Goal: Transaction & Acquisition: Purchase product/service

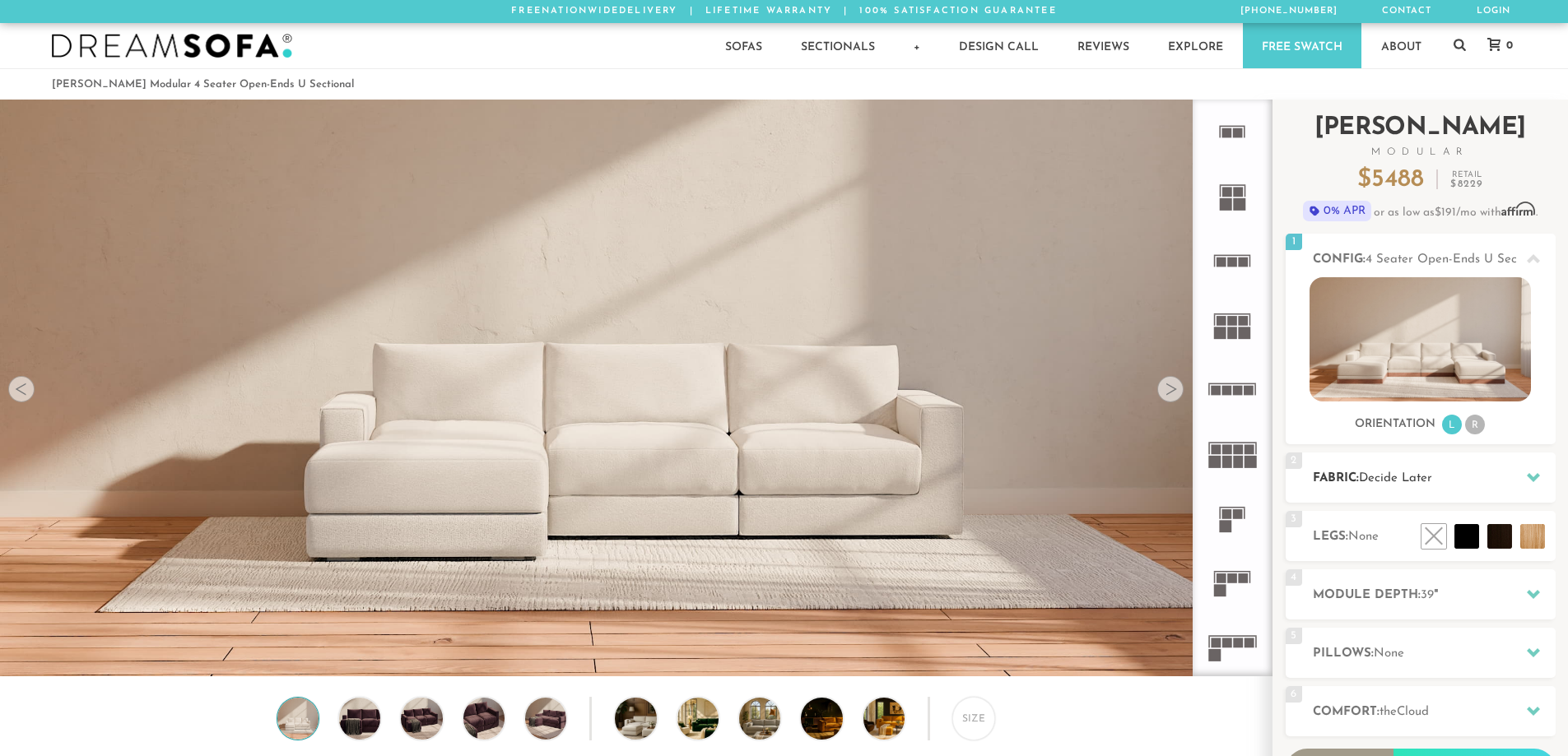
click at [1519, 476] on div at bounding box center [1533, 478] width 35 height 34
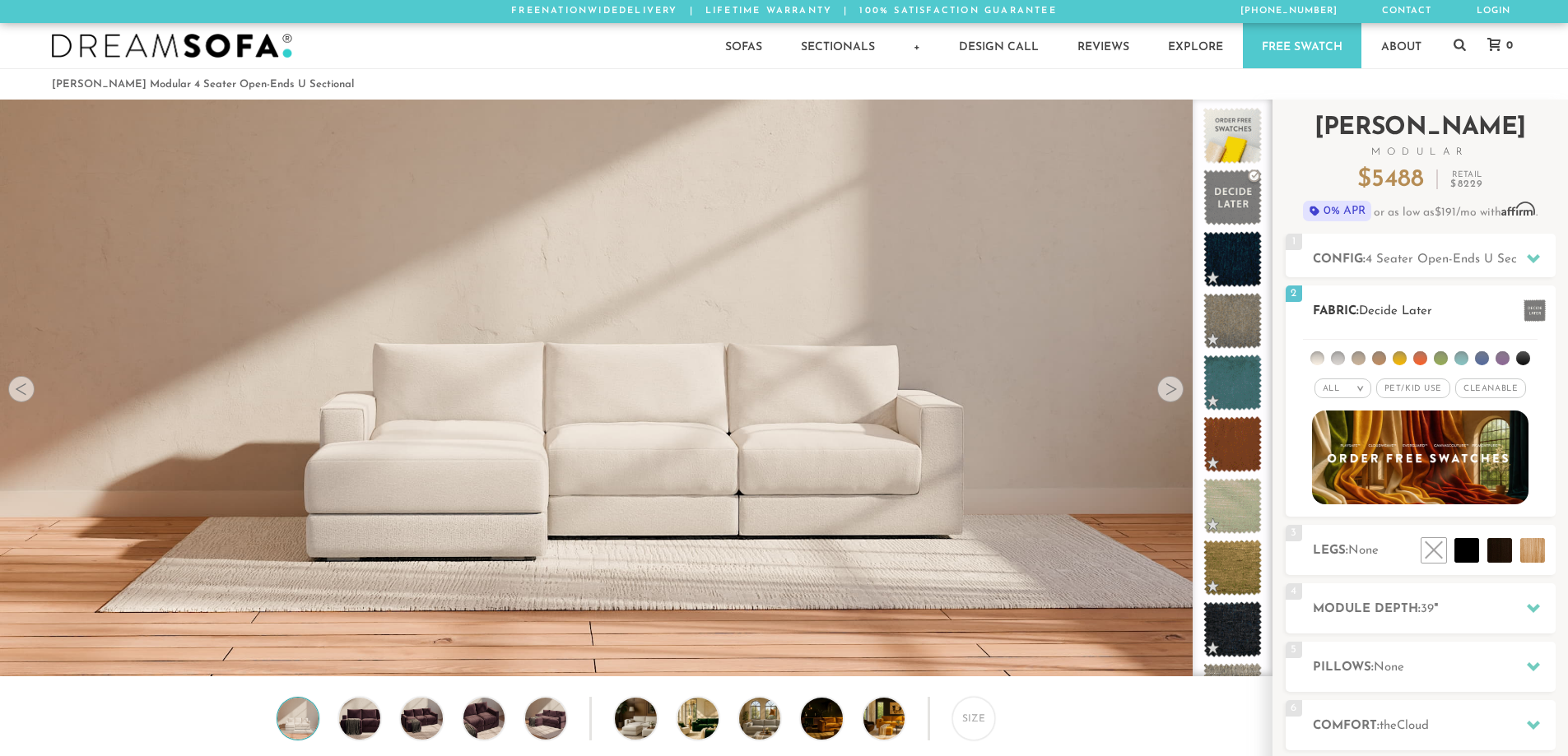
click at [1364, 392] on em ">" at bounding box center [1360, 388] width 12 height 8
click at [1356, 528] on li "Luxury" at bounding box center [1343, 527] width 57 height 23
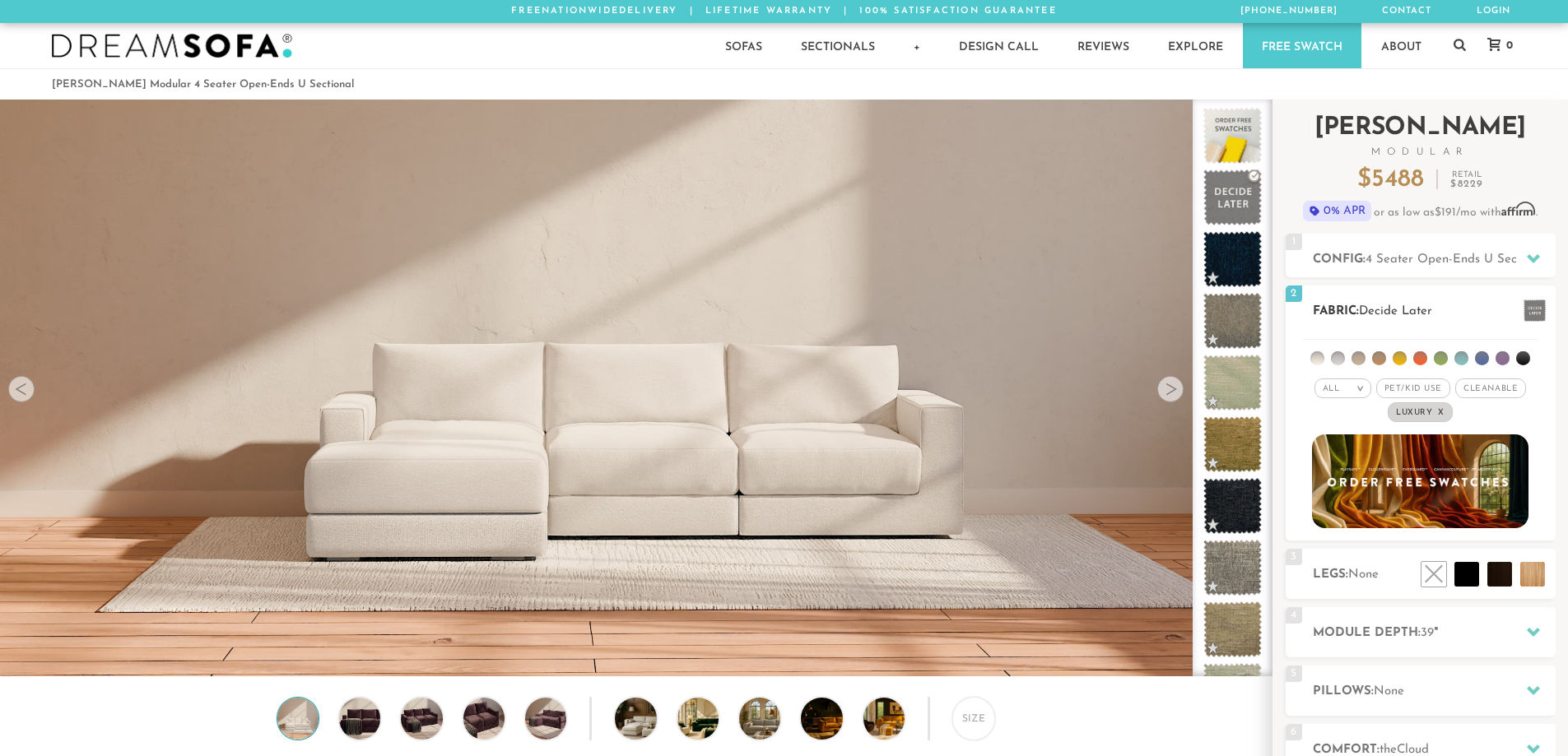
click at [1359, 387] on em ">" at bounding box center [1360, 388] width 12 height 8
click at [1349, 482] on li "Popular" at bounding box center [1343, 480] width 57 height 25
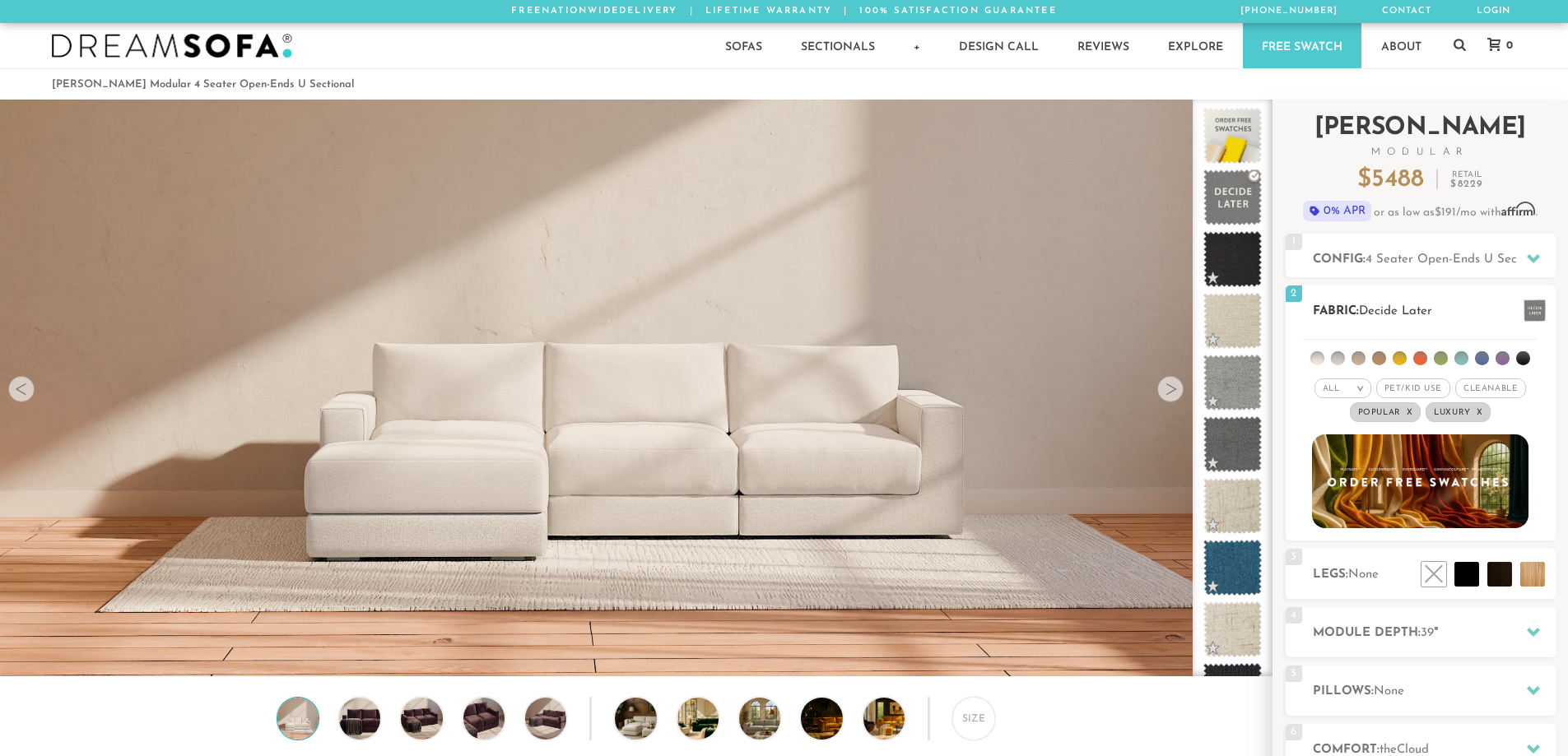
click at [1350, 385] on div "All >" at bounding box center [1343, 388] width 57 height 20
click at [1343, 412] on li "All" at bounding box center [1343, 410] width 57 height 23
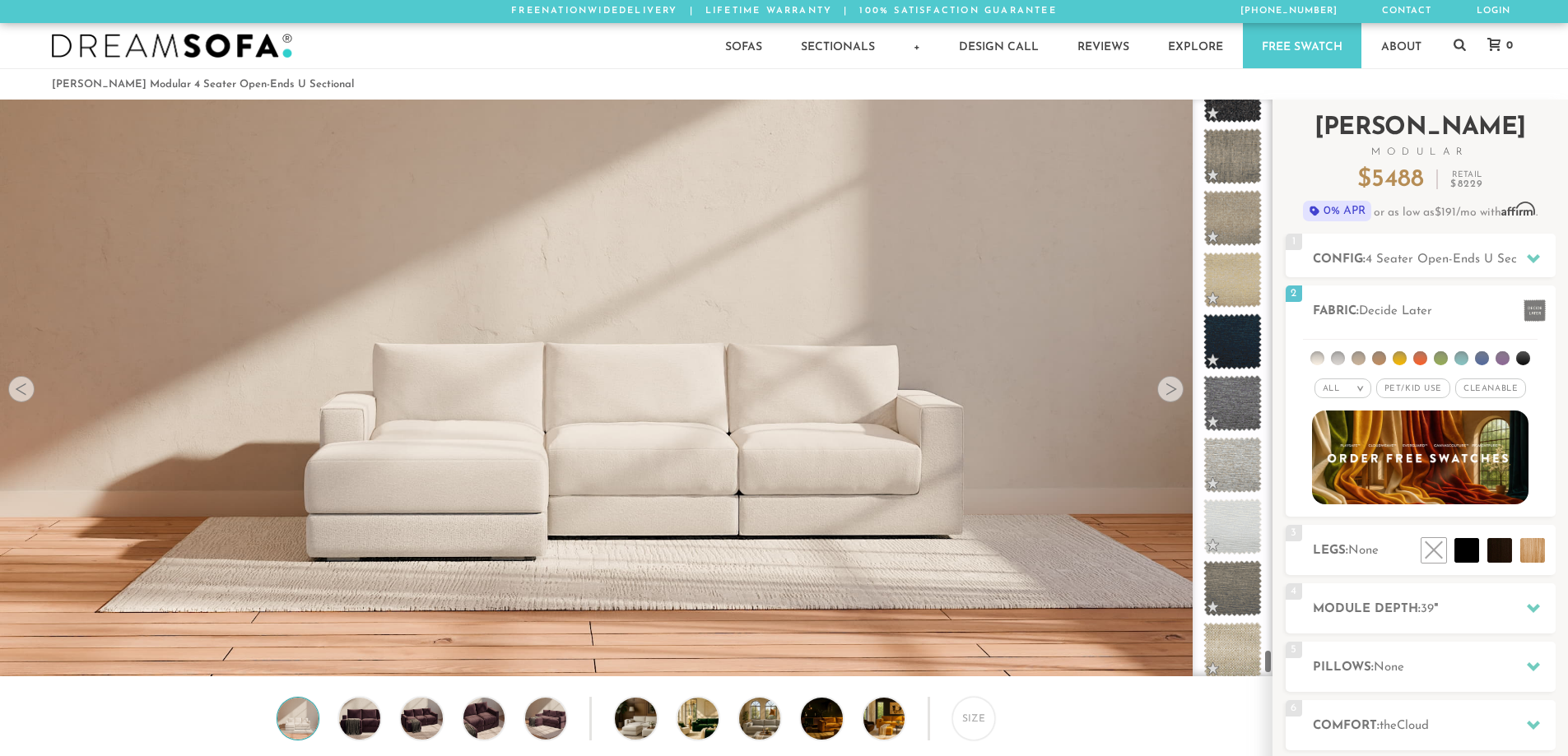
scroll to position [12945, 0]
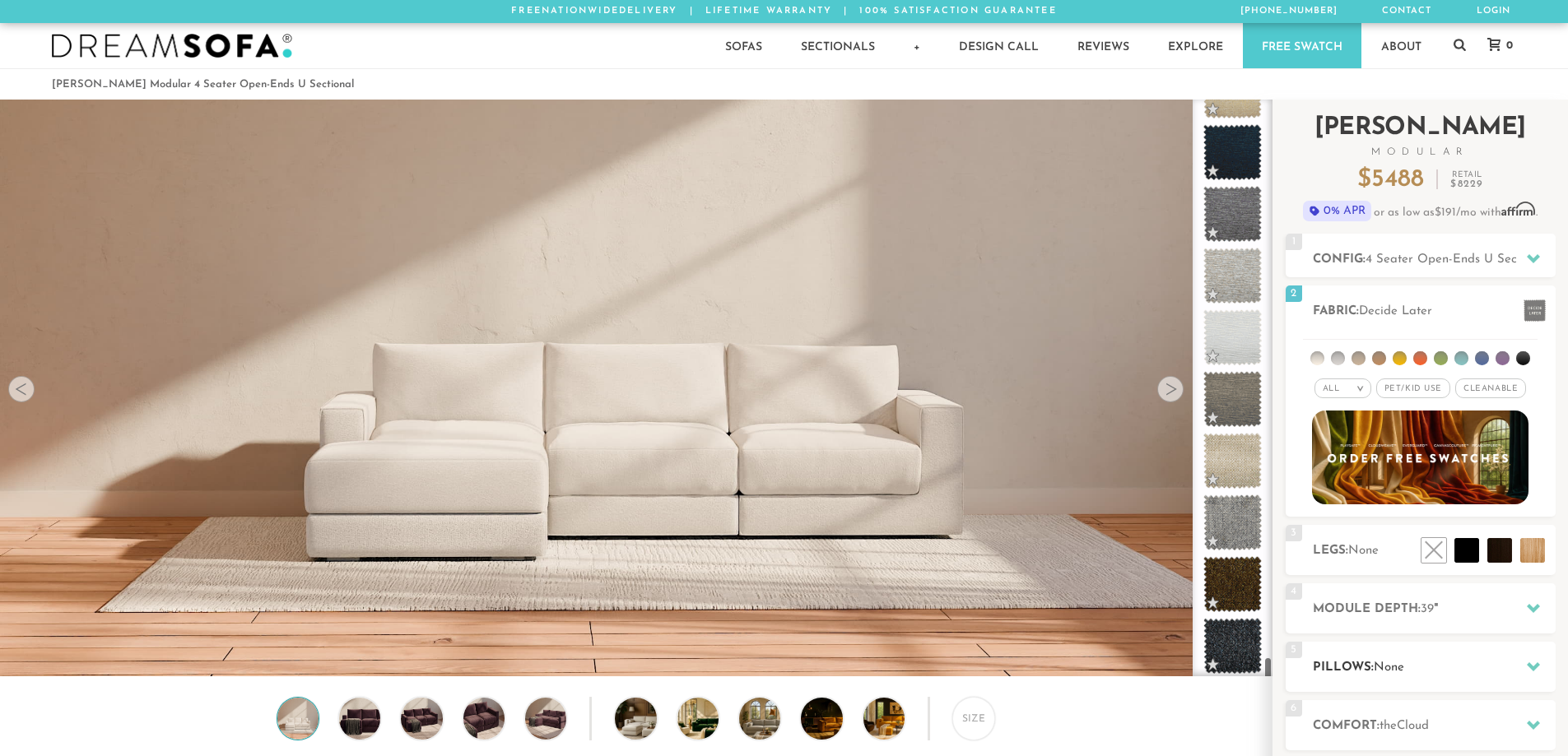
drag, startPoint x: 1269, startPoint y: 361, endPoint x: 1285, endPoint y: 692, distance: 331.4
click at [1285, 692] on div "Introducing [PERSON_NAME] Modular $ 5488 Retail $ 8229 $ 5488 Retail $ 8229 0% …" at bounding box center [1420, 507] width 295 height 814
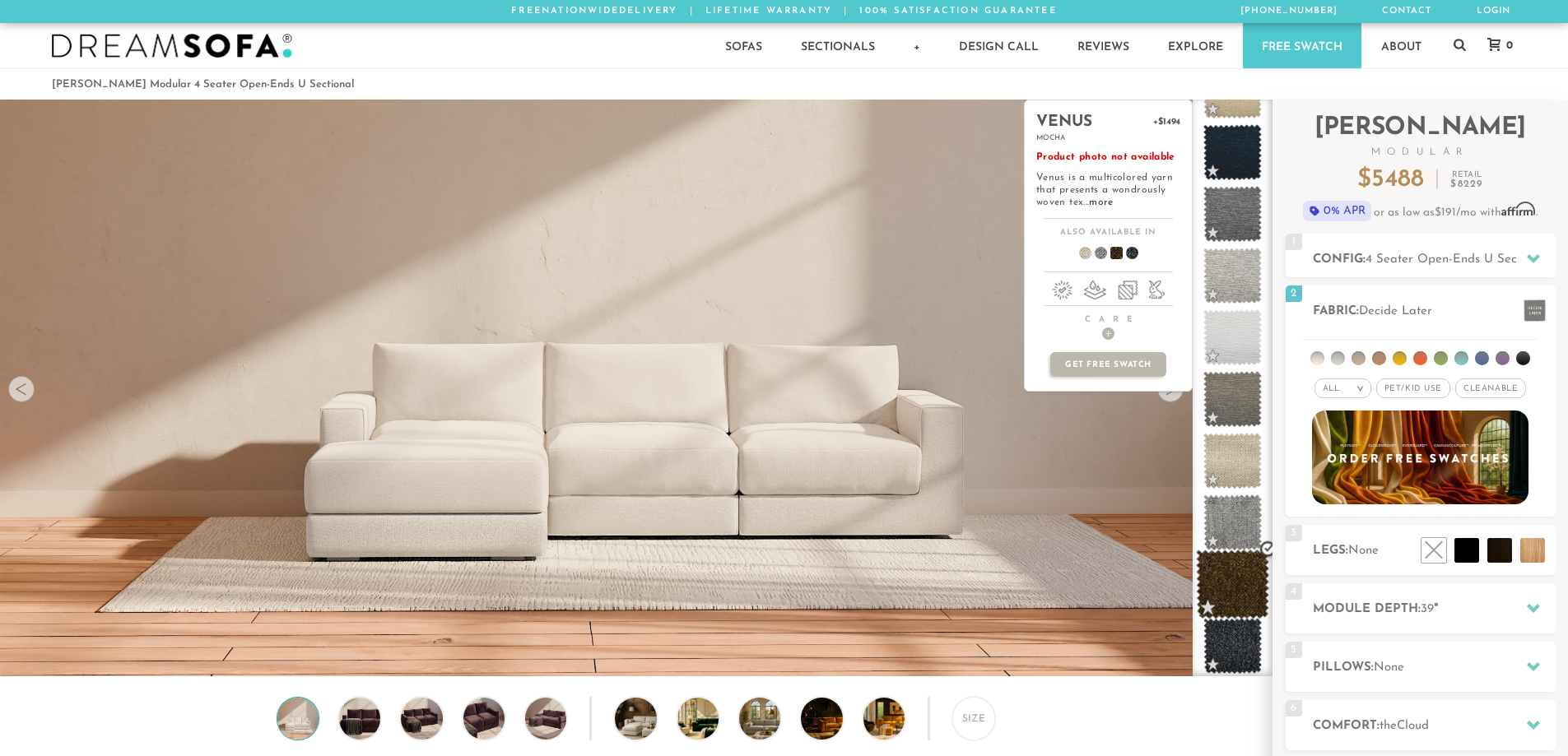
click at [1235, 588] on span at bounding box center [1233, 584] width 74 height 70
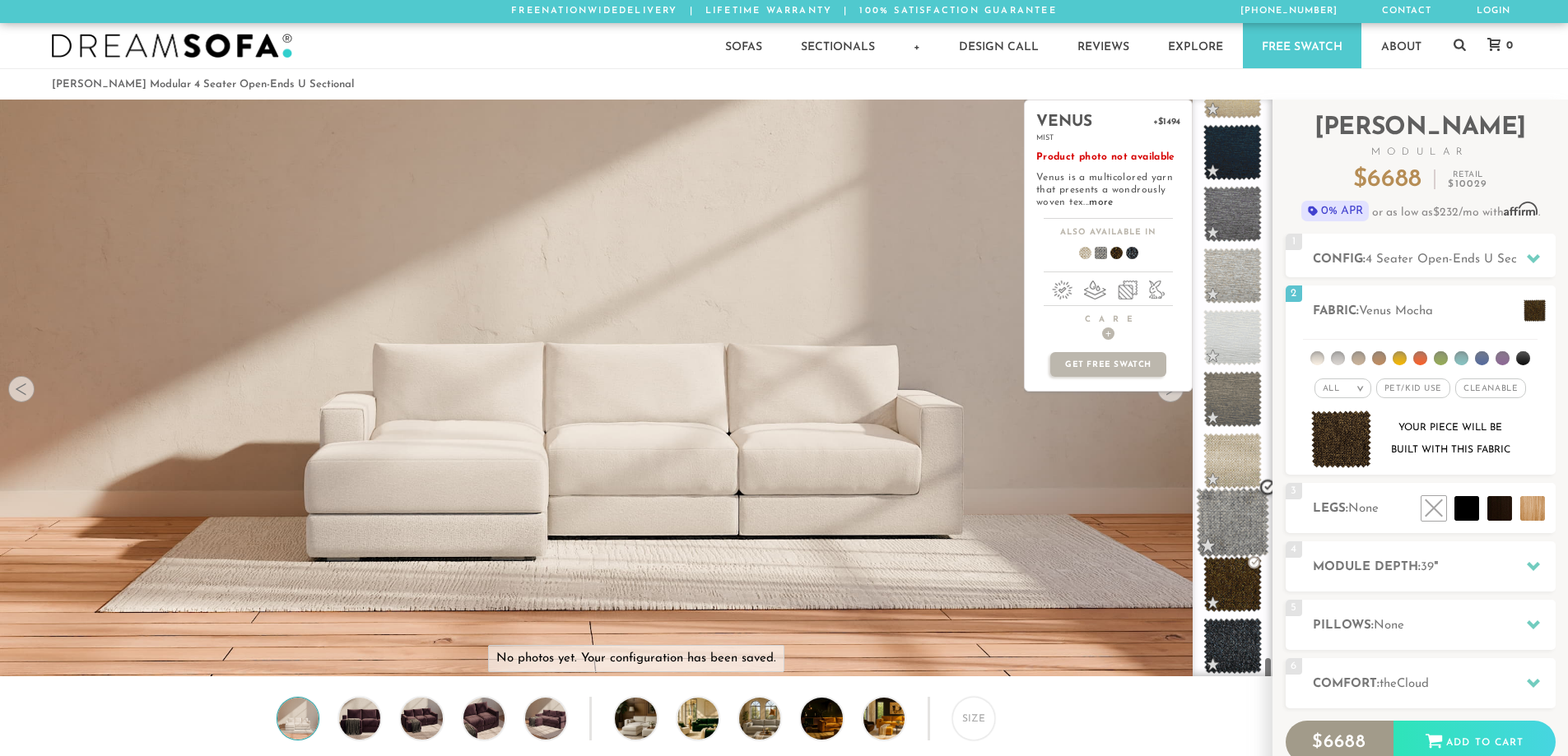
click at [1238, 517] on span at bounding box center [1233, 523] width 74 height 70
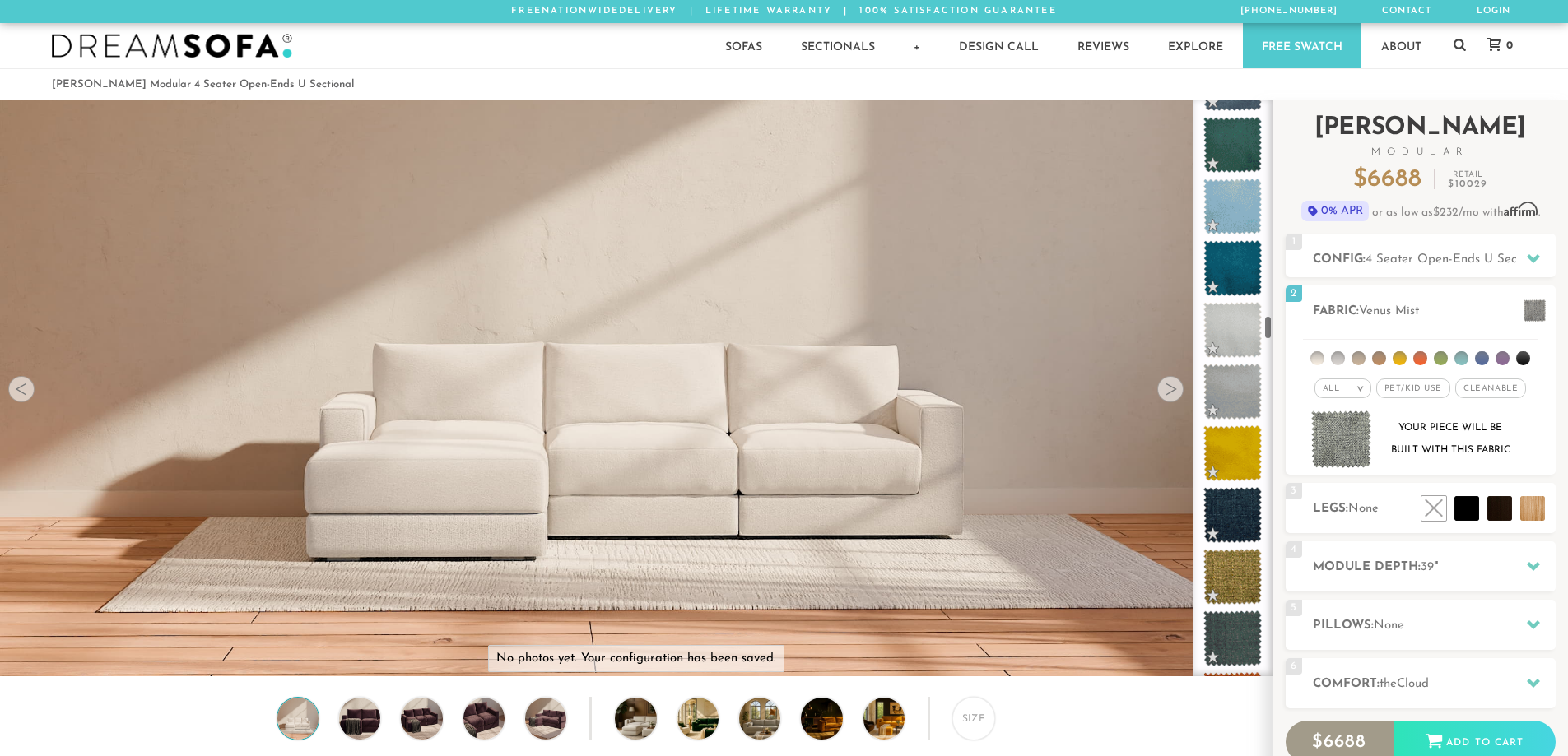
scroll to position [2044, 0]
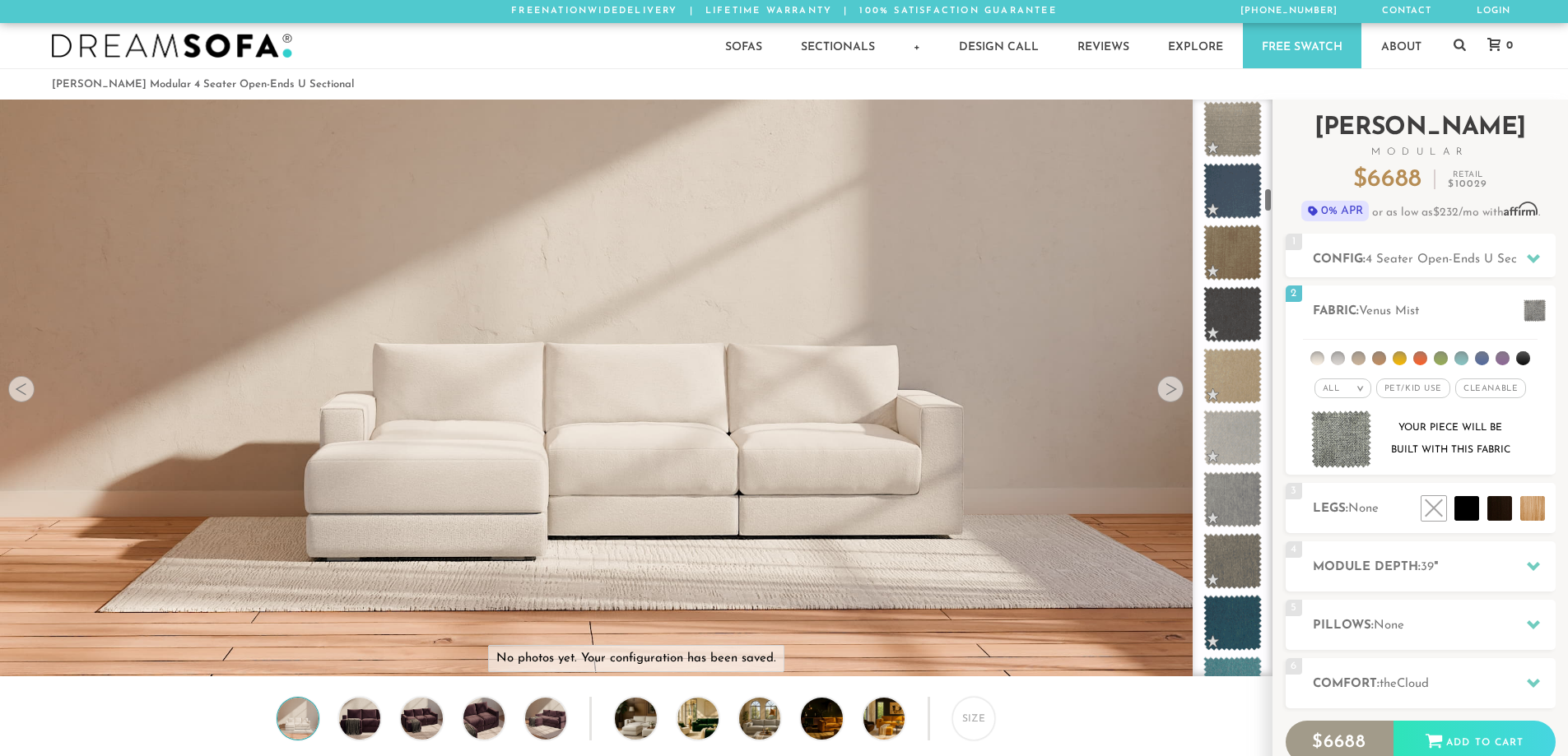
drag, startPoint x: 1268, startPoint y: 666, endPoint x: 1287, endPoint y: 198, distance: 468.4
click at [1287, 198] on div "Introducing [PERSON_NAME] Modular $ 6688 Retail $ 10029 $ 6688 Retail $ 10029 0…" at bounding box center [1420, 486] width 295 height 773
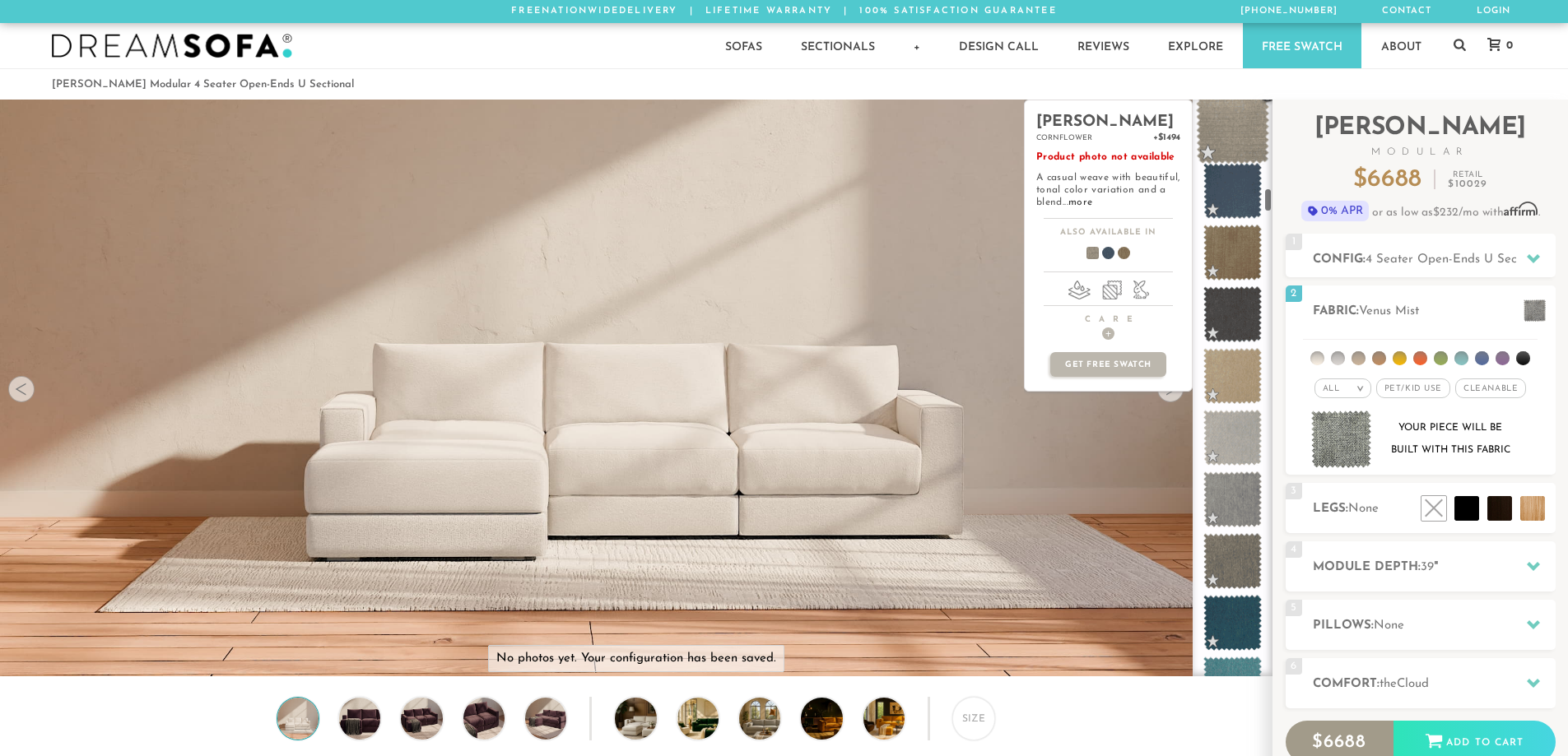
click at [1230, 142] on span at bounding box center [1233, 129] width 74 height 70
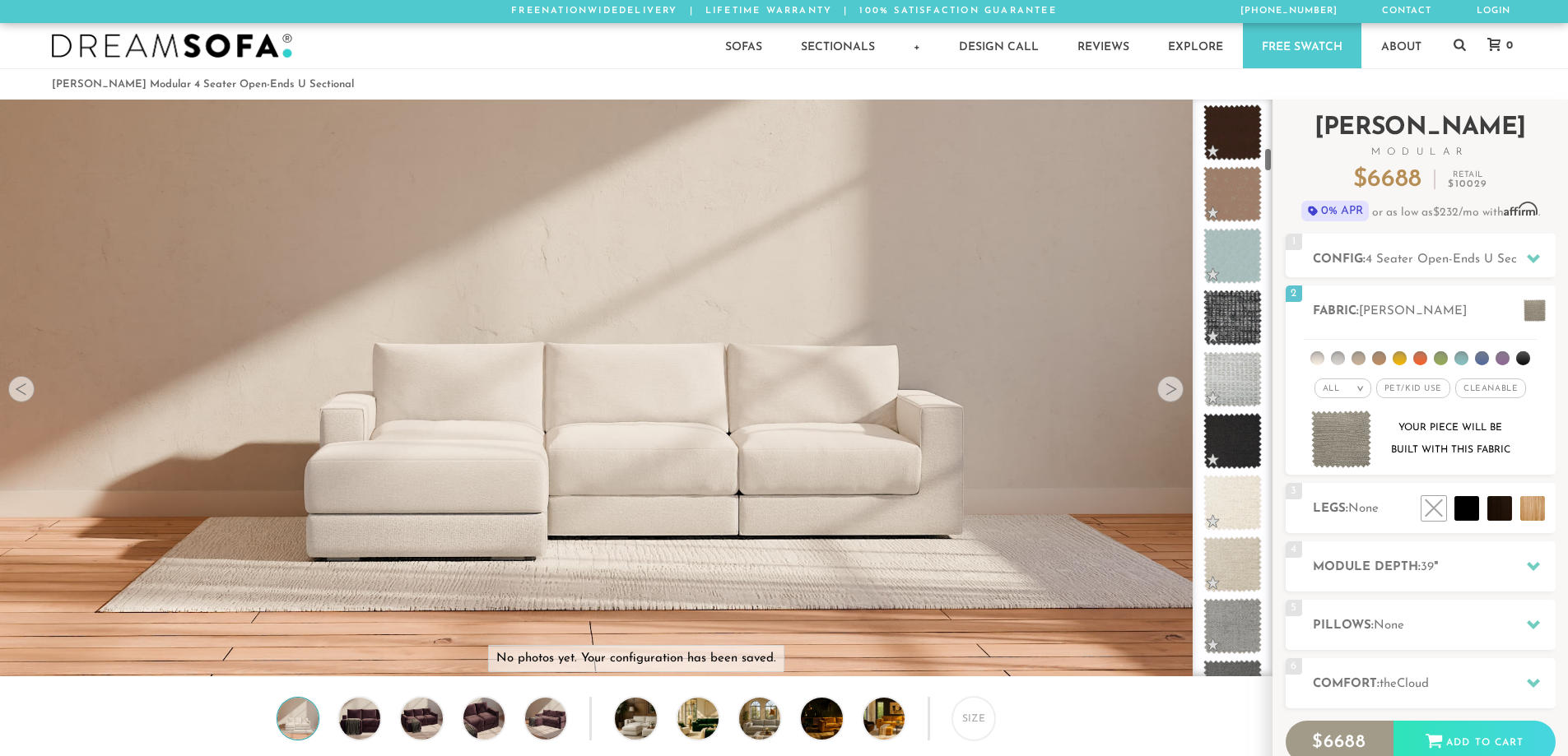
scroll to position [1113, 0]
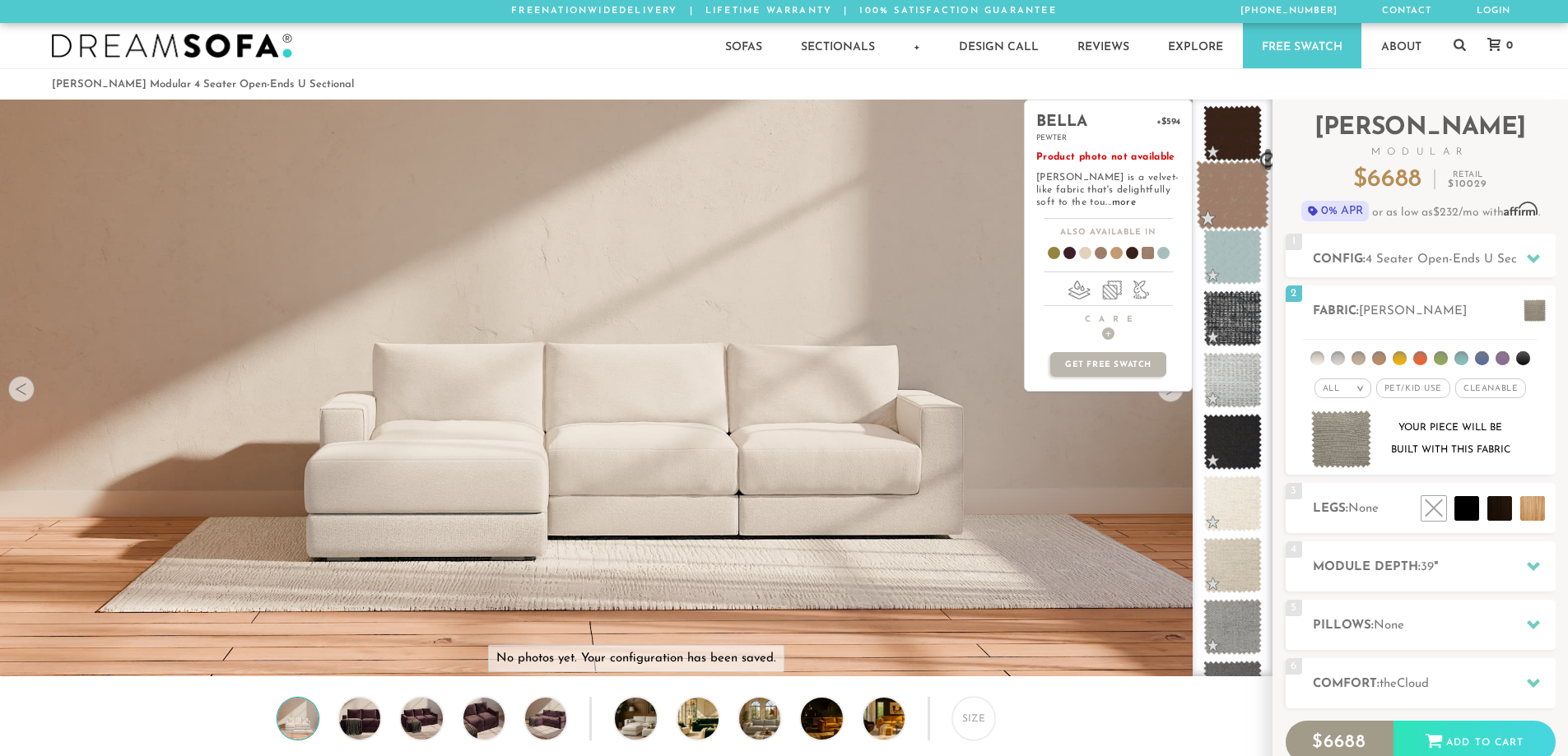
click at [1232, 204] on span at bounding box center [1233, 195] width 74 height 70
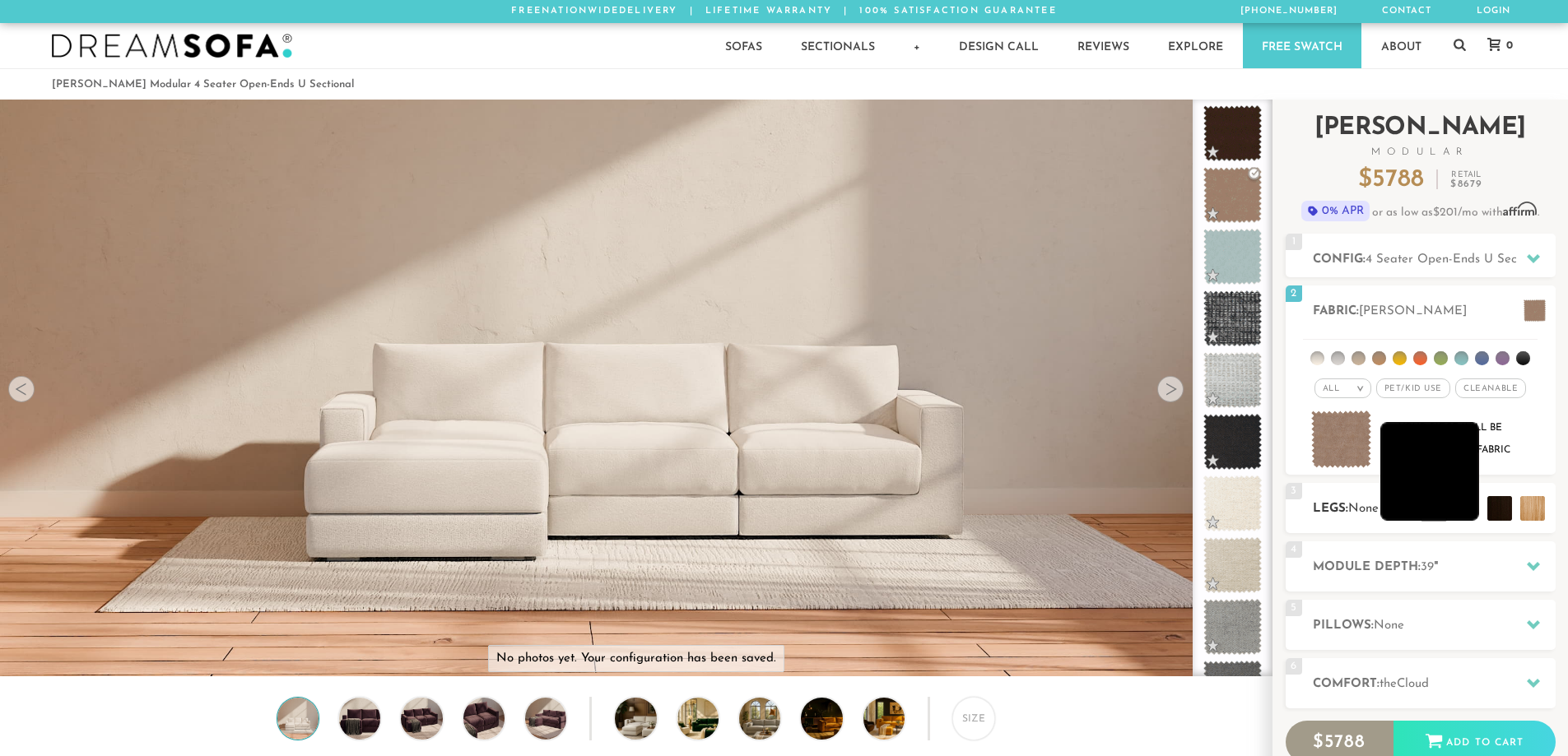
click at [1465, 509] on li at bounding box center [1429, 471] width 99 height 99
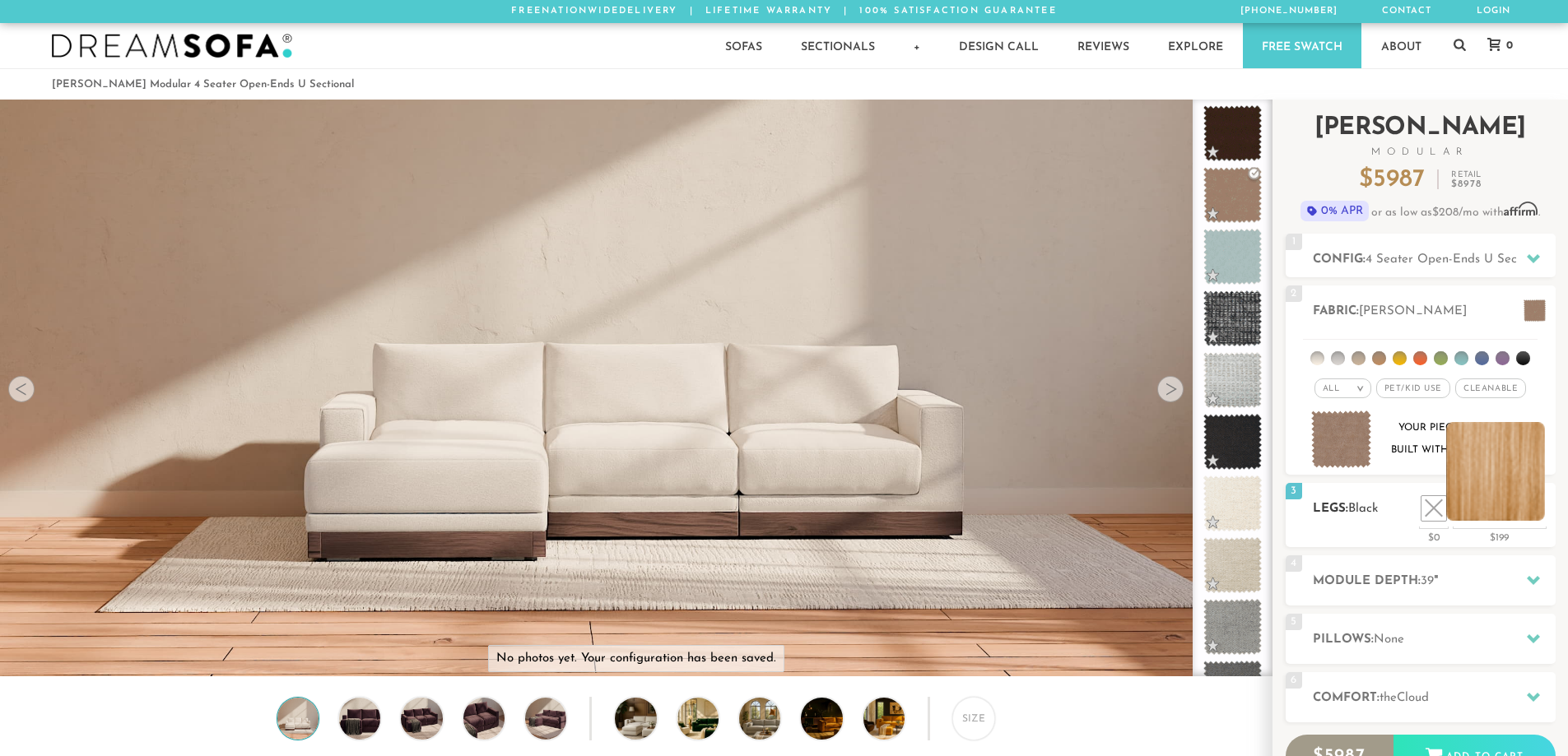
click at [1533, 514] on li at bounding box center [1495, 471] width 99 height 99
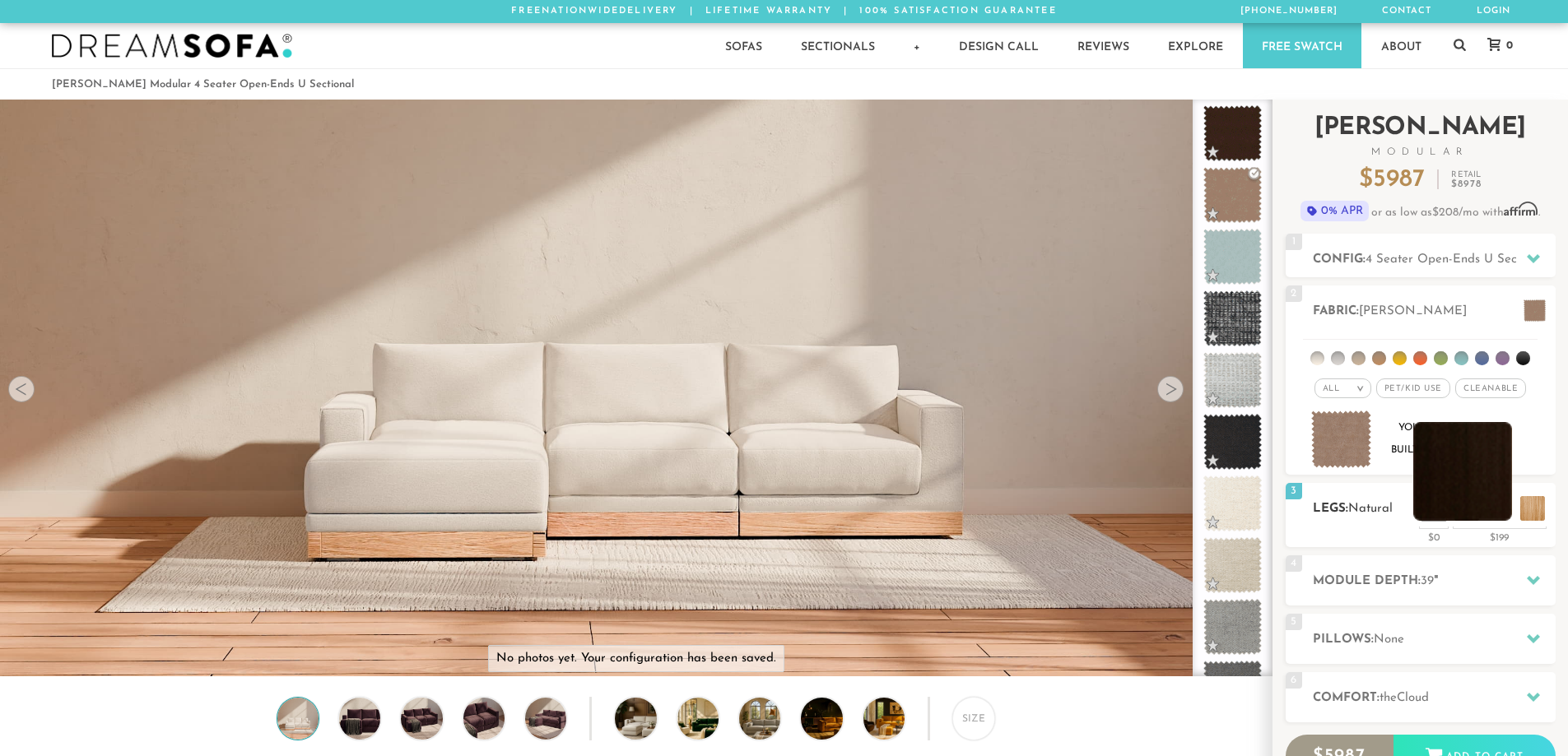
click at [1497, 510] on li at bounding box center [1462, 471] width 99 height 99
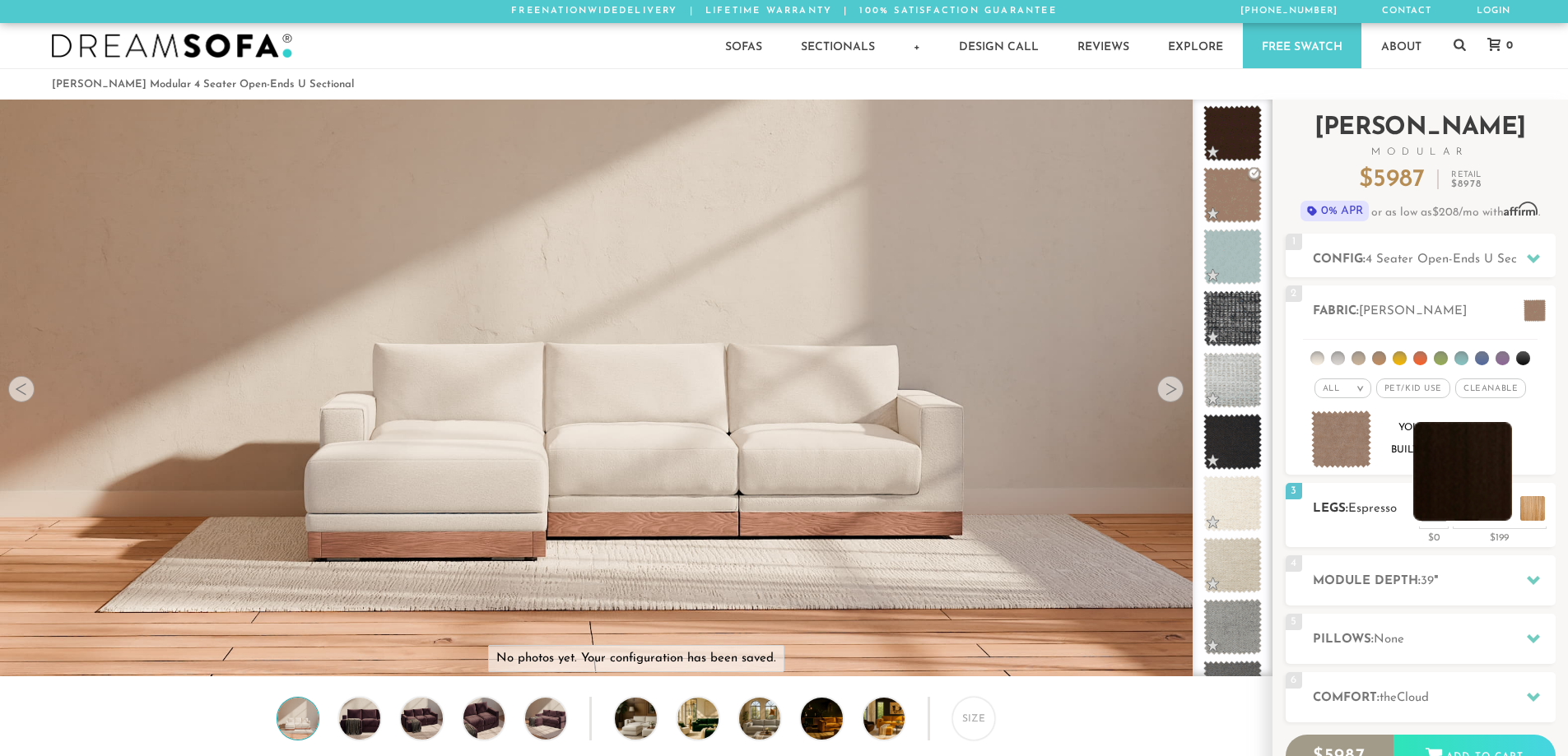
click at [1491, 512] on li at bounding box center [1462, 471] width 99 height 99
click at [1464, 482] on li at bounding box center [1462, 471] width 99 height 99
click at [1469, 510] on li at bounding box center [1429, 471] width 99 height 99
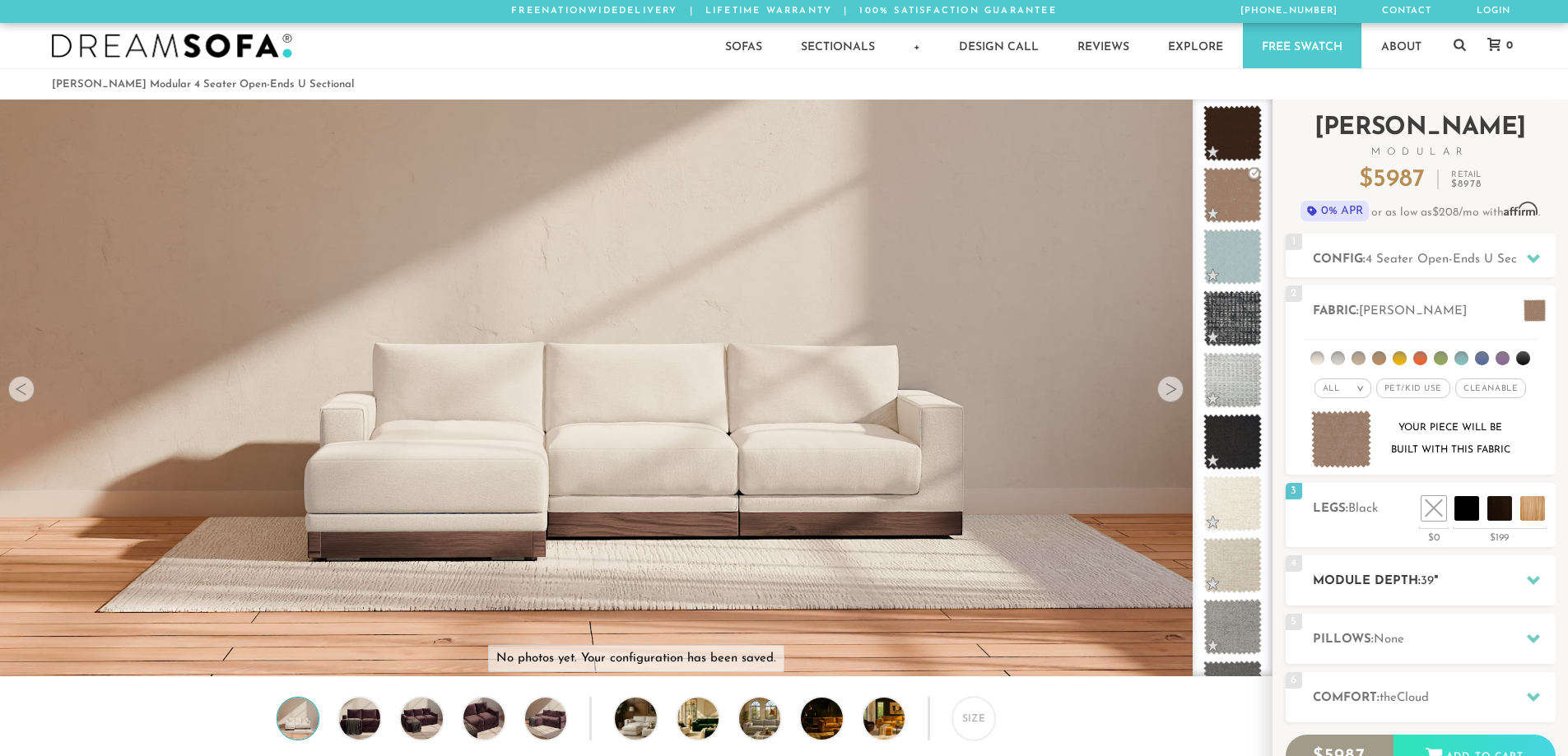
click at [1457, 577] on h2 "Module Depth: 39 "" at bounding box center [1434, 582] width 243 height 19
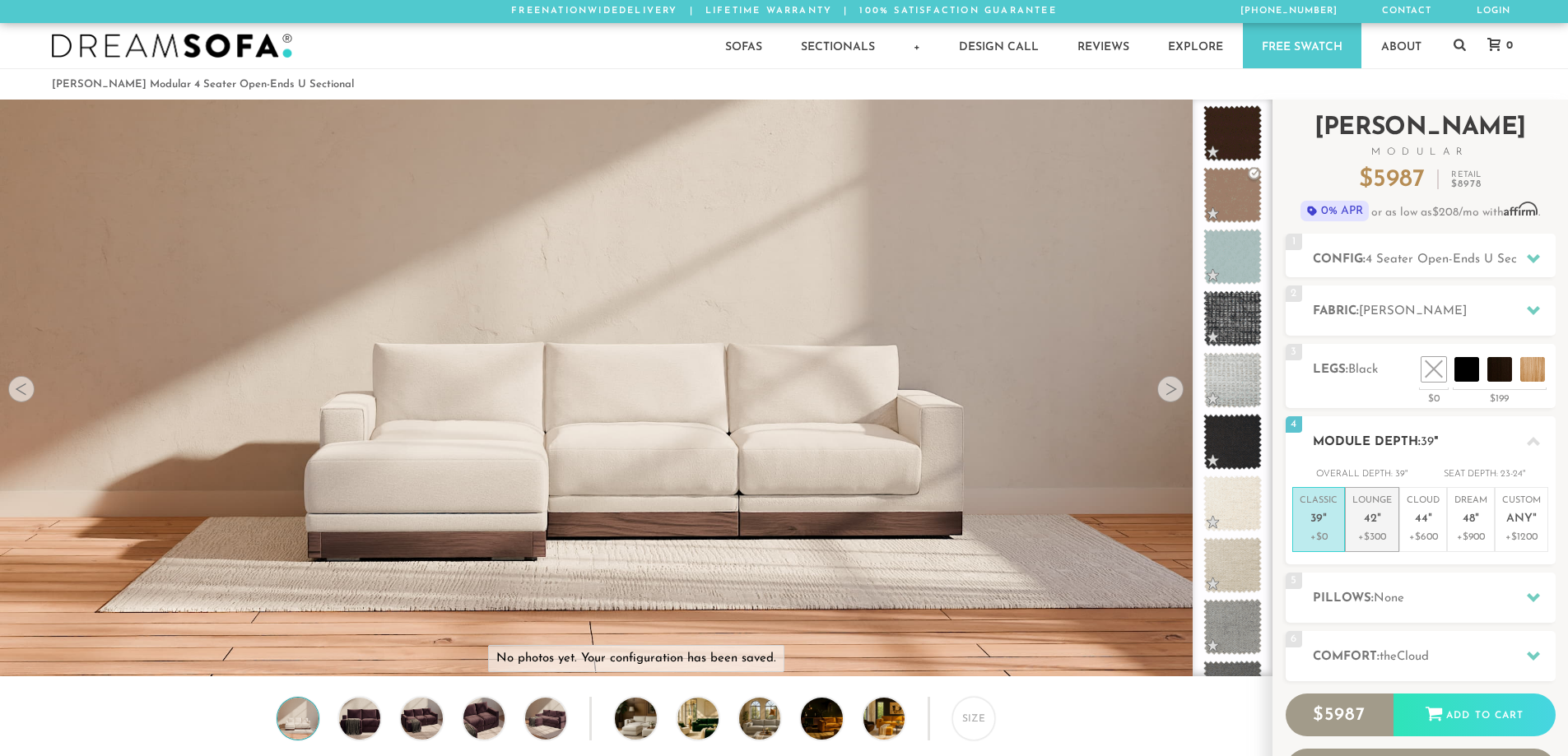
click at [1381, 534] on p "+$300" at bounding box center [1372, 537] width 40 height 15
click at [1416, 534] on p "+$600" at bounding box center [1423, 537] width 33 height 15
click at [1533, 439] on icon at bounding box center [1533, 442] width 13 height 9
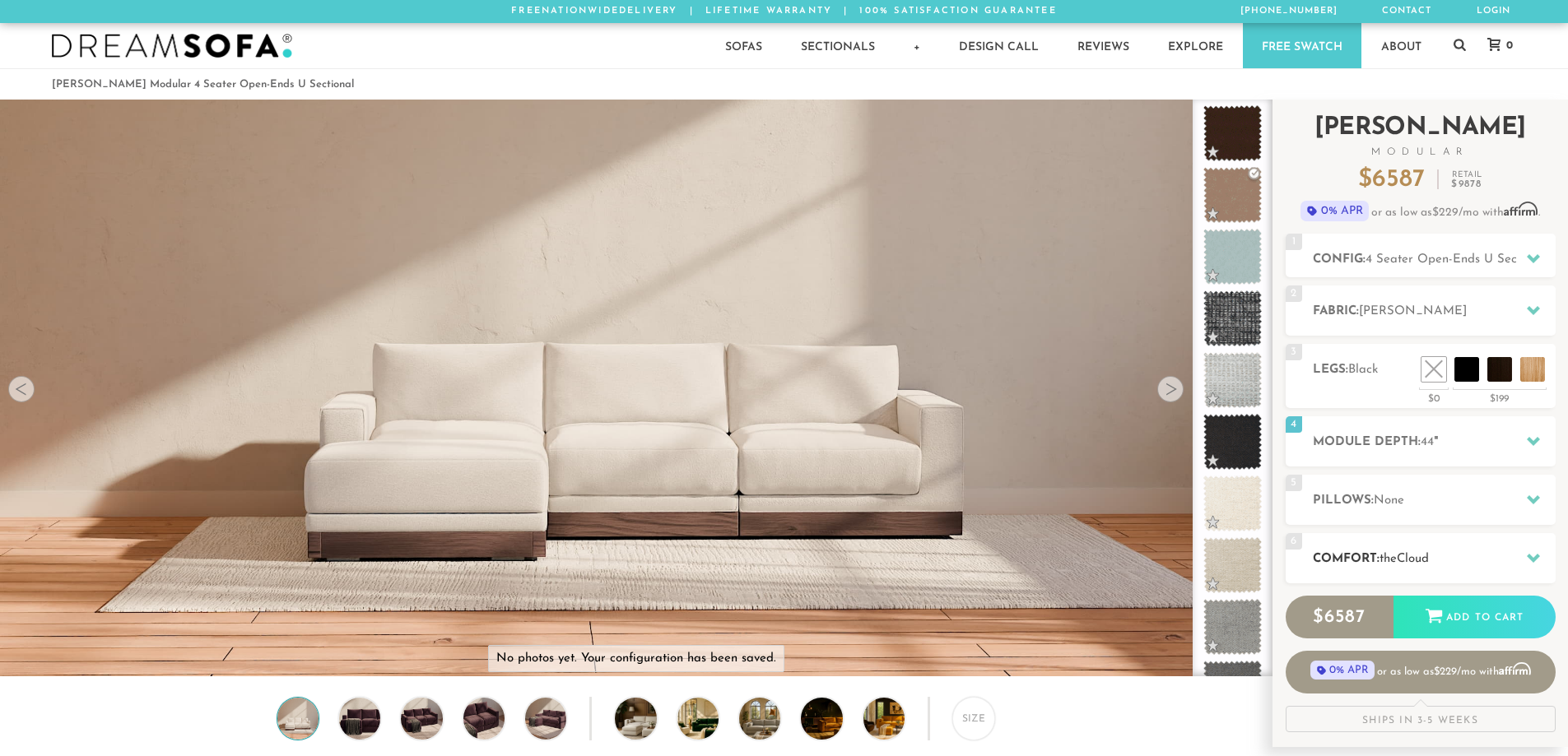
click at [1428, 551] on h2 "Comfort: the Cloud" at bounding box center [1434, 559] width 243 height 19
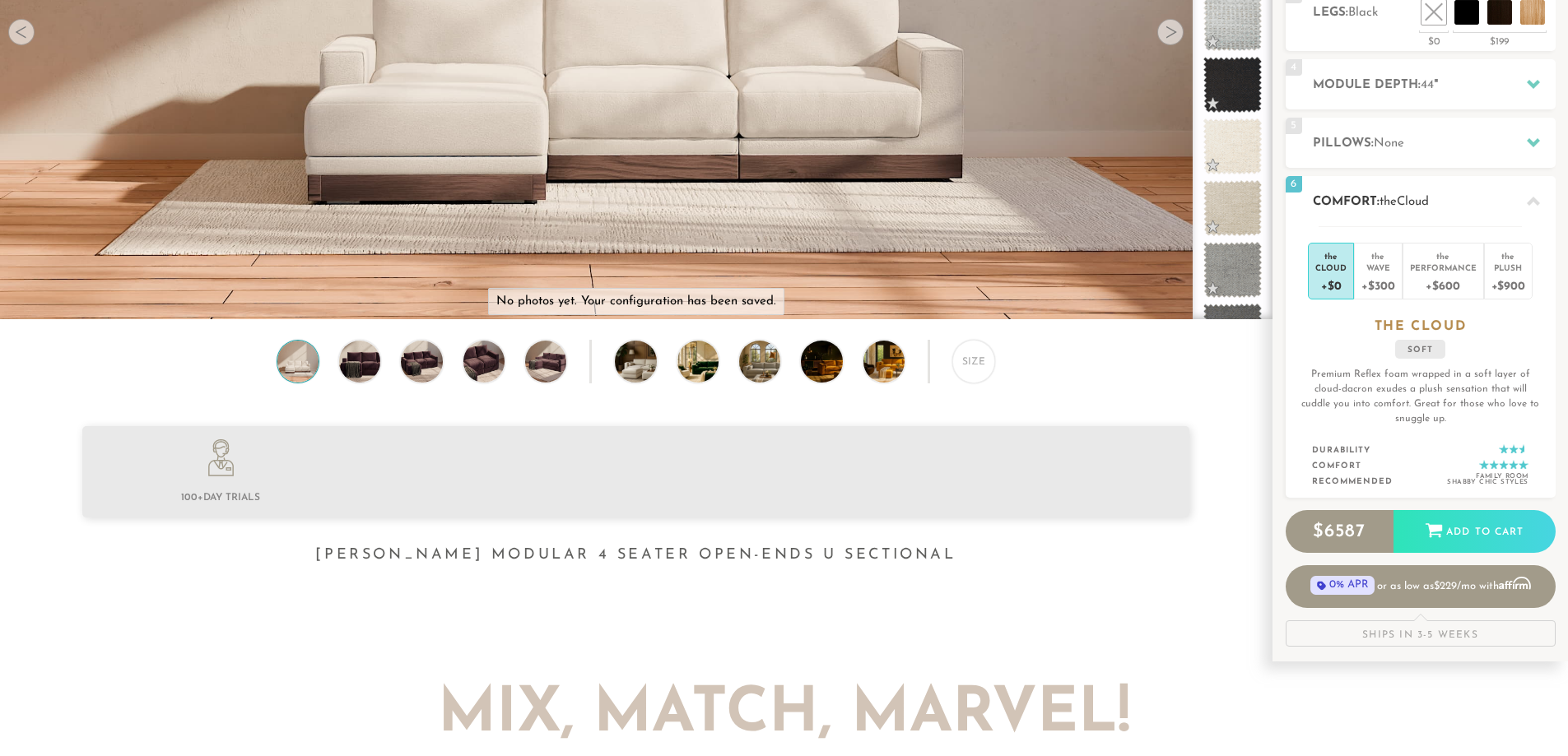
scroll to position [365, 0]
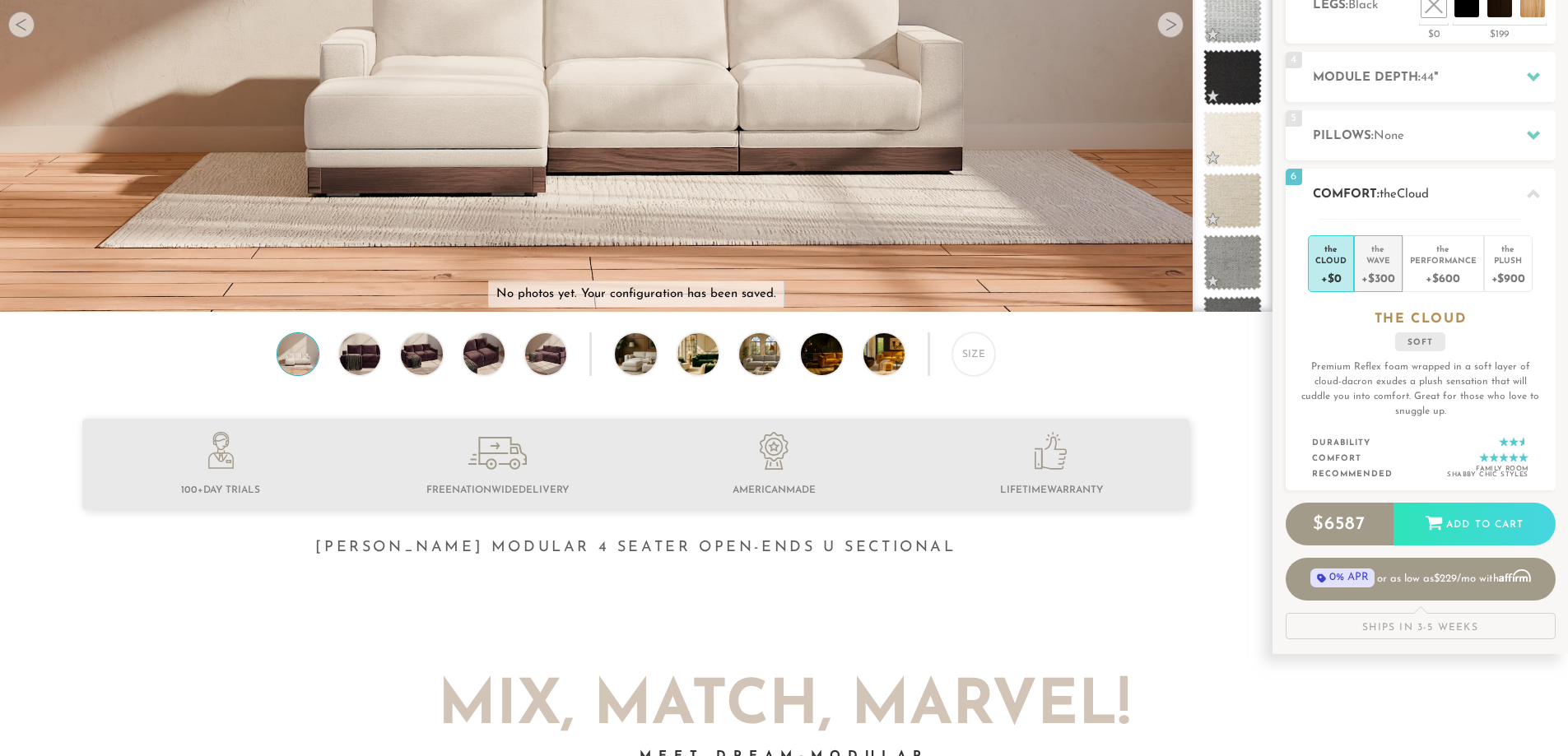
click at [1387, 269] on div "+$300" at bounding box center [1378, 277] width 33 height 24
click at [1430, 262] on div "Performance" at bounding box center [1443, 260] width 67 height 11
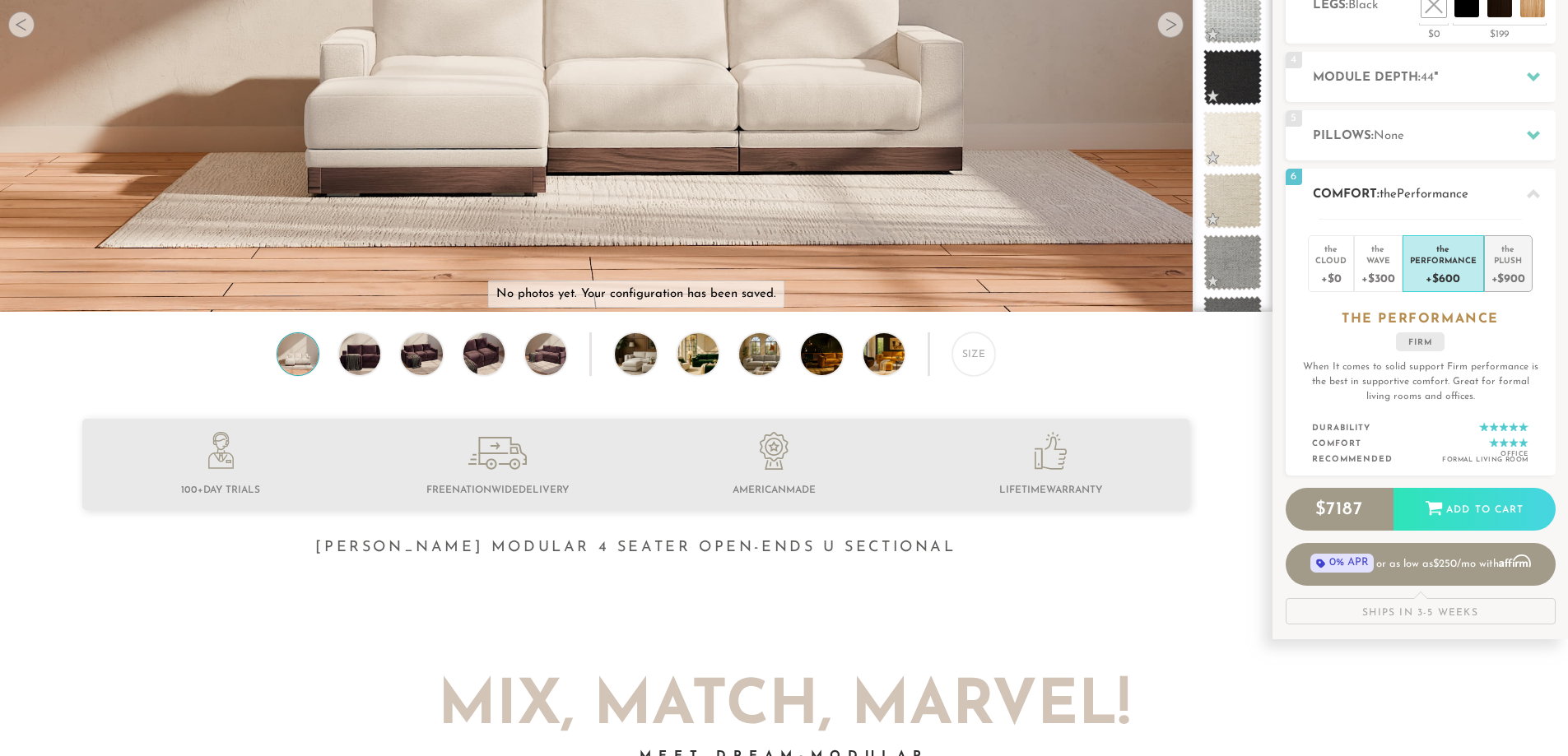
click at [1506, 281] on div "+$900" at bounding box center [1509, 277] width 34 height 24
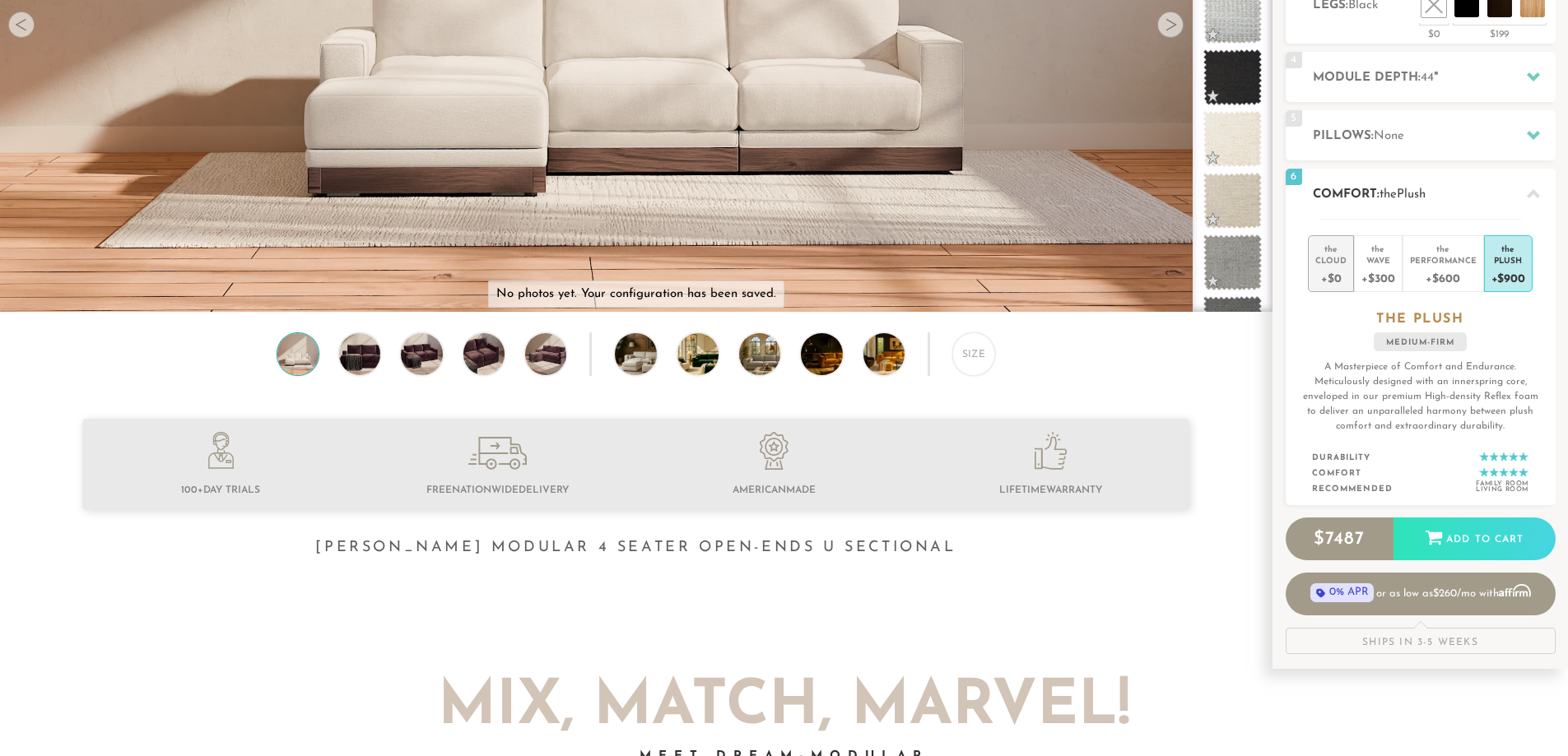
click at [1339, 275] on div "+$0" at bounding box center [1330, 277] width 31 height 24
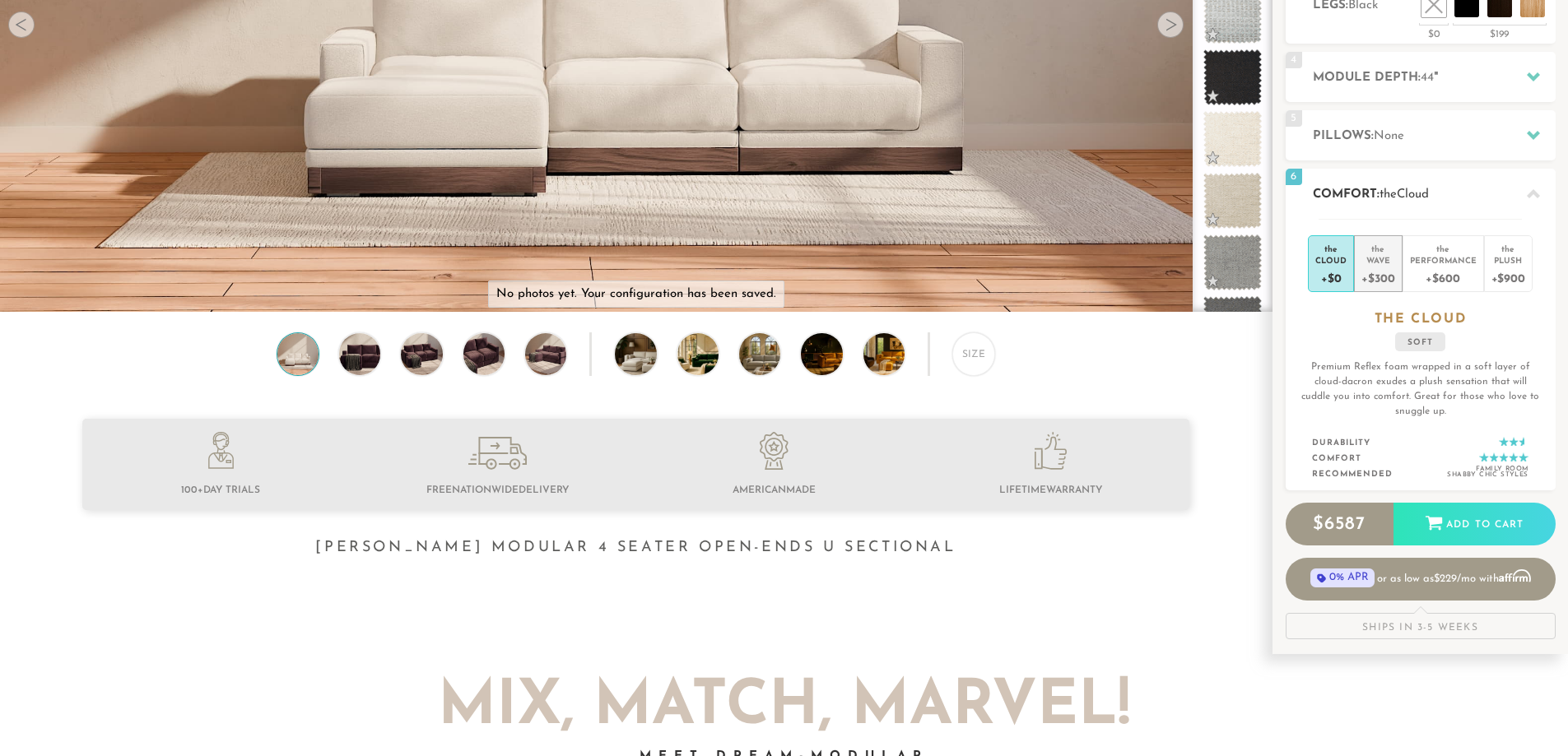
click at [1369, 269] on div "+$300" at bounding box center [1378, 277] width 33 height 24
click at [1330, 276] on div "+$0" at bounding box center [1330, 277] width 31 height 24
click at [1443, 526] on div "Add to Cart" at bounding box center [1475, 523] width 162 height 44
